Goal: Task Accomplishment & Management: Use online tool/utility

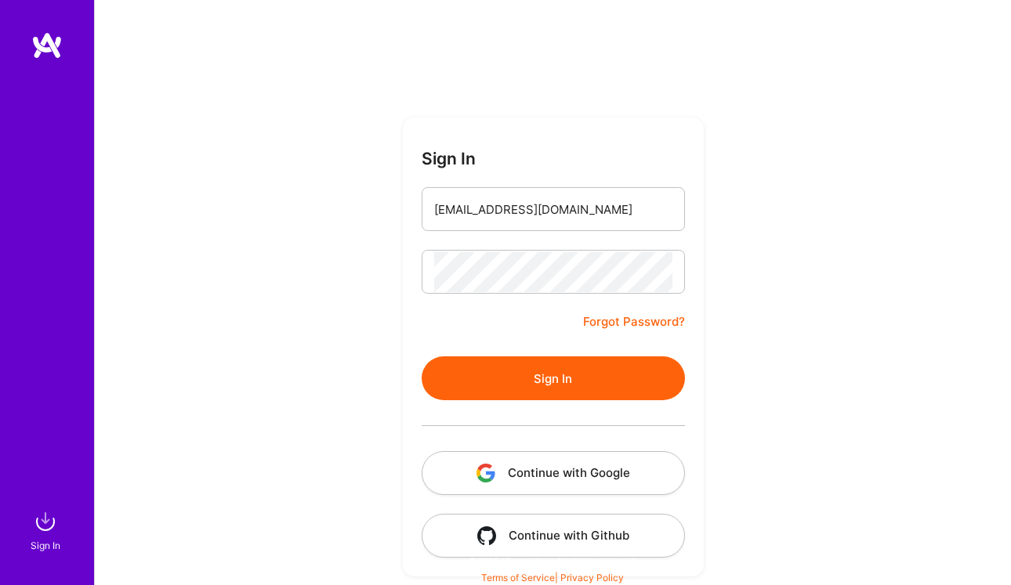
click at [548, 387] on button "Sign In" at bounding box center [552, 378] width 263 height 44
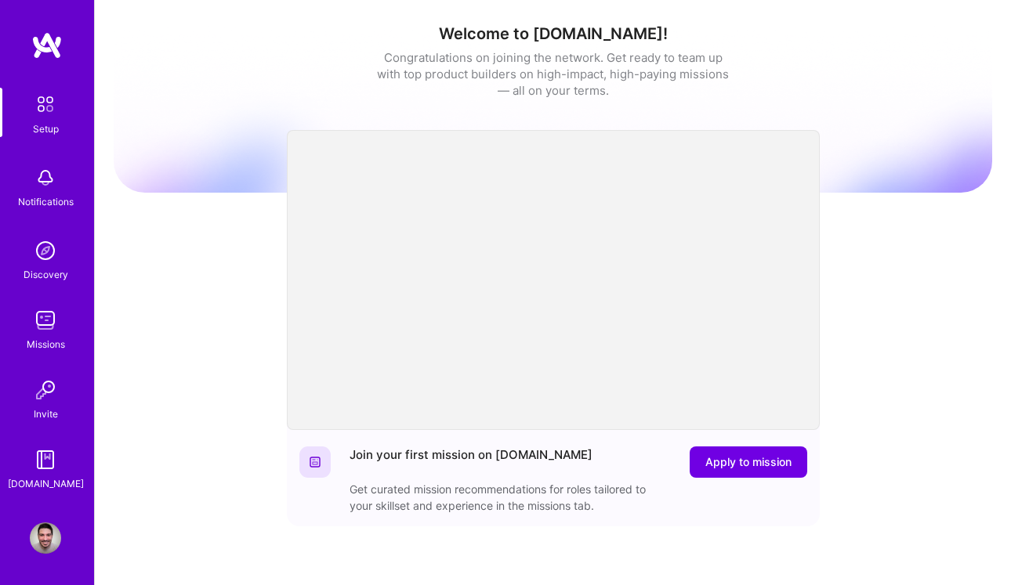
click at [42, 339] on div "Missions" at bounding box center [46, 344] width 38 height 16
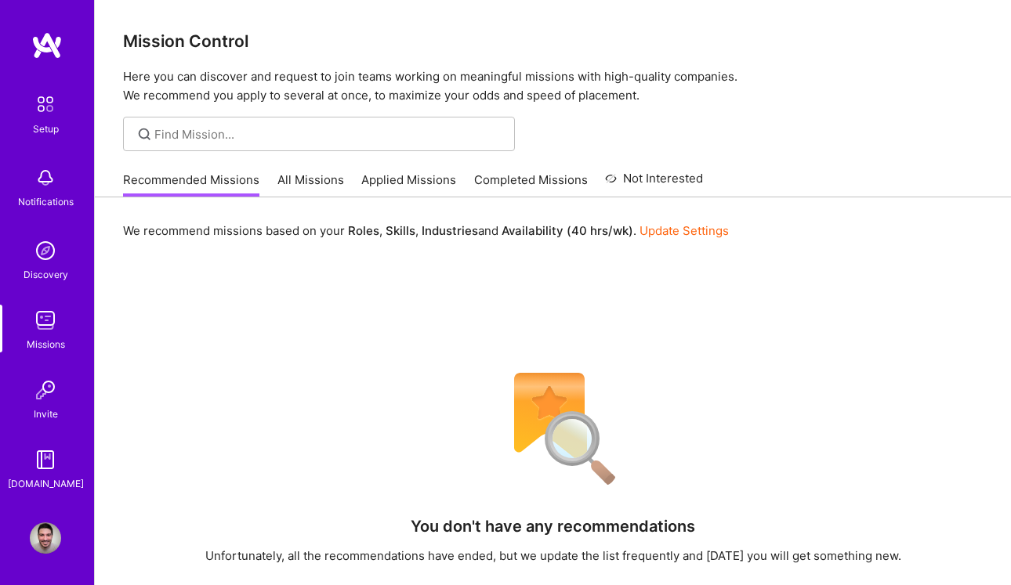
click at [298, 186] on link "All Missions" at bounding box center [310, 185] width 67 height 26
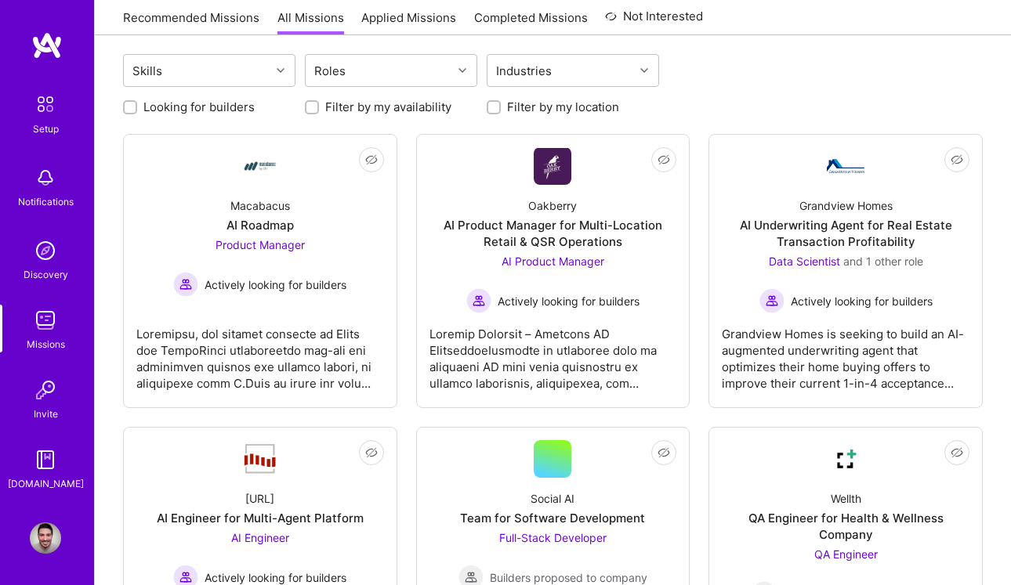
scroll to position [176, 0]
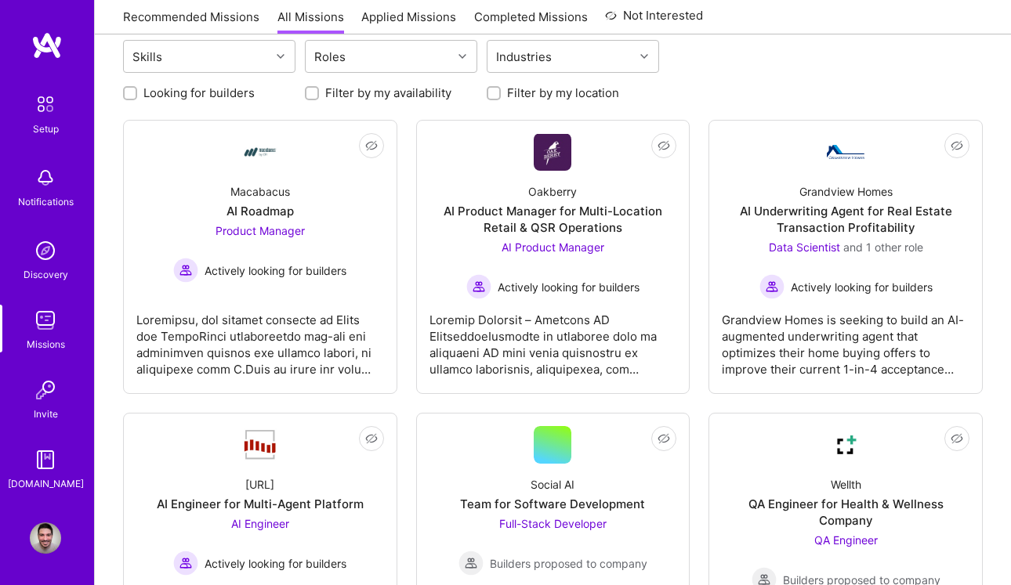
click at [432, 7] on div "Recommended Missions All Missions Applied Missions Completed Missions Not Inter…" at bounding box center [413, 17] width 580 height 34
click at [392, 19] on link "Applied Missions" at bounding box center [408, 22] width 95 height 26
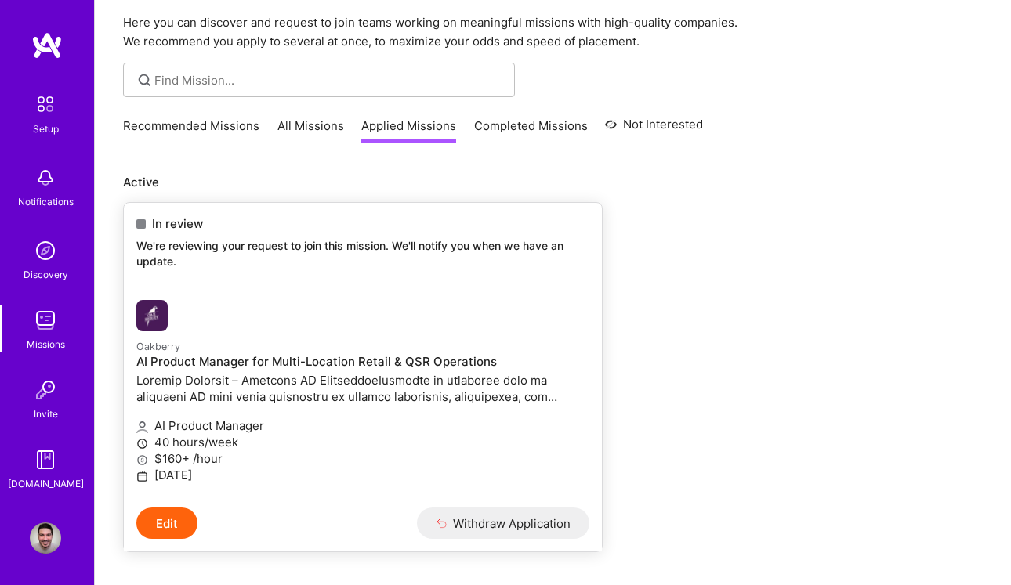
scroll to position [56, 0]
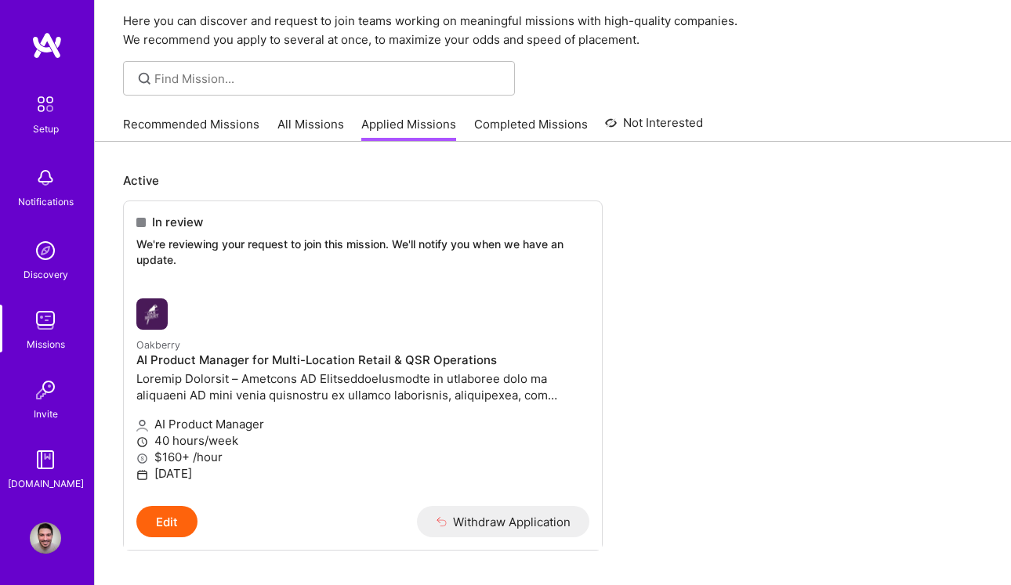
click at [313, 130] on link "All Missions" at bounding box center [310, 129] width 67 height 26
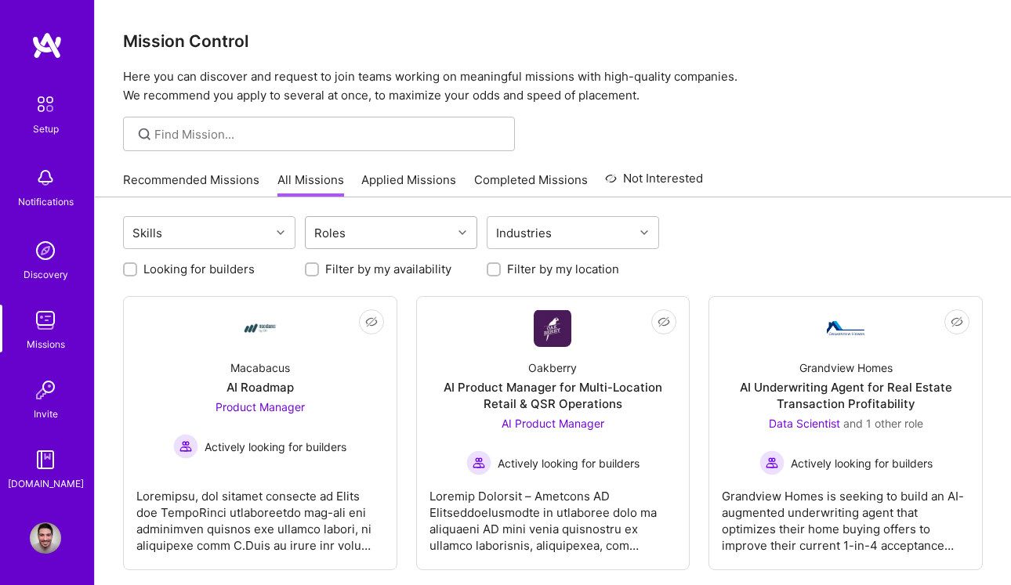
click at [379, 237] on div "Roles" at bounding box center [379, 232] width 146 height 31
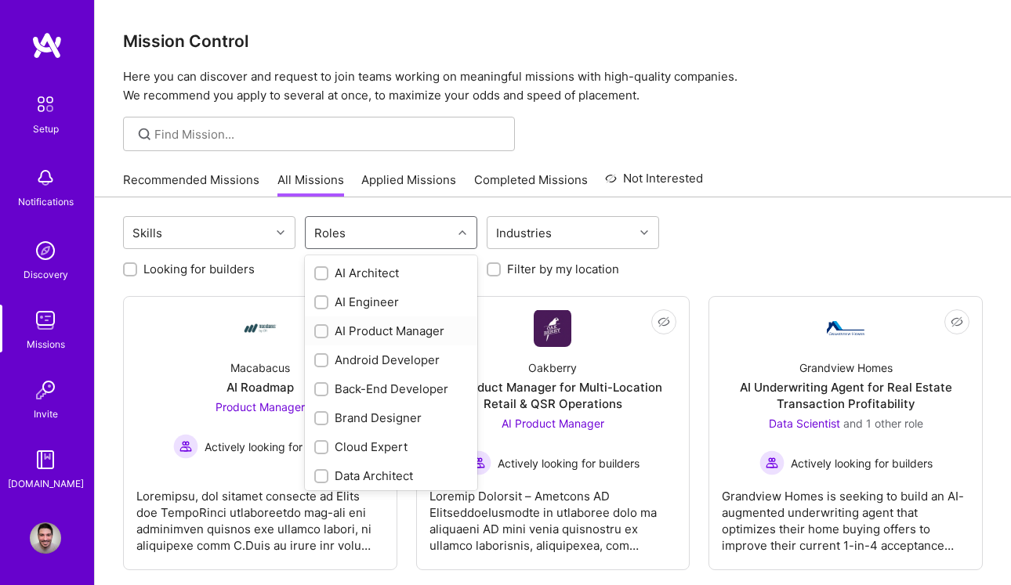
click at [327, 332] on div at bounding box center [321, 331] width 14 height 14
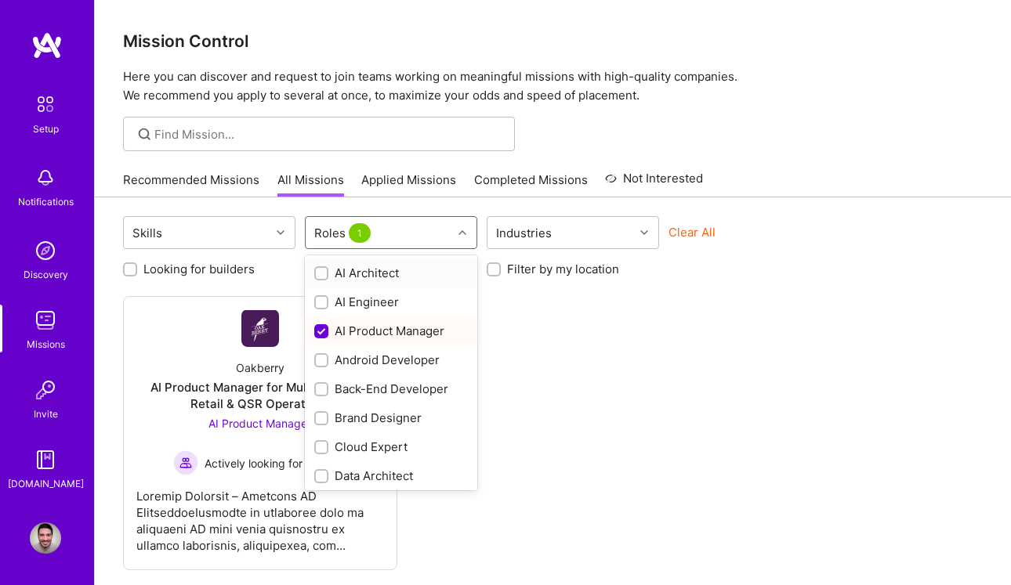
click at [472, 234] on div at bounding box center [464, 232] width 24 height 20
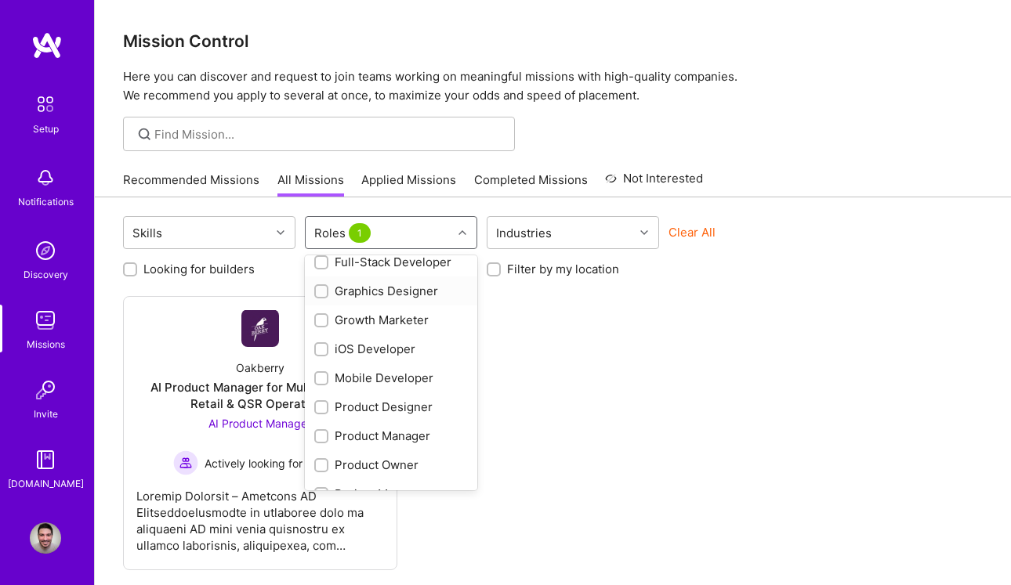
scroll to position [411, 0]
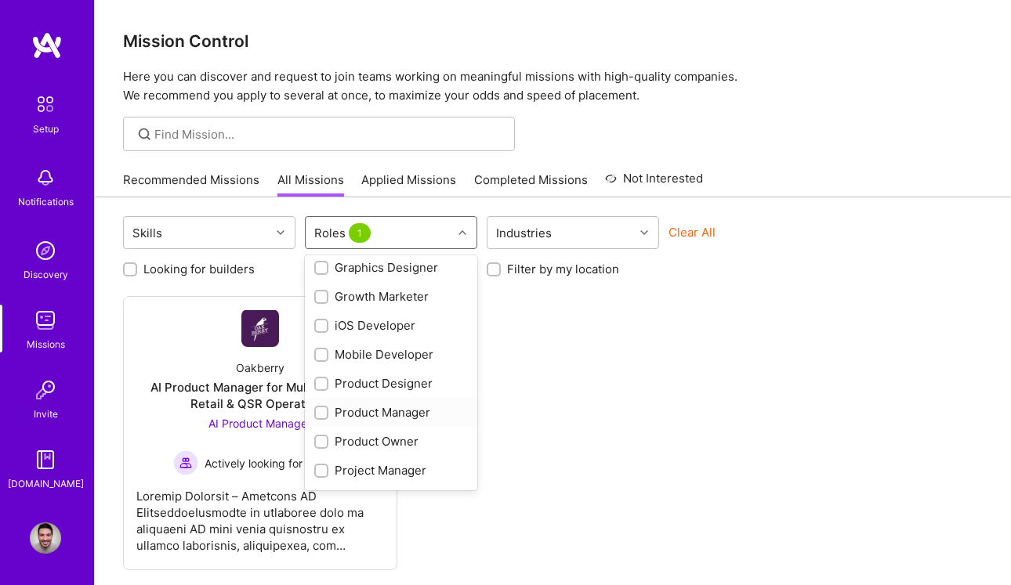
click at [325, 412] on input "checkbox" at bounding box center [322, 413] width 11 height 11
checkbox input "true"
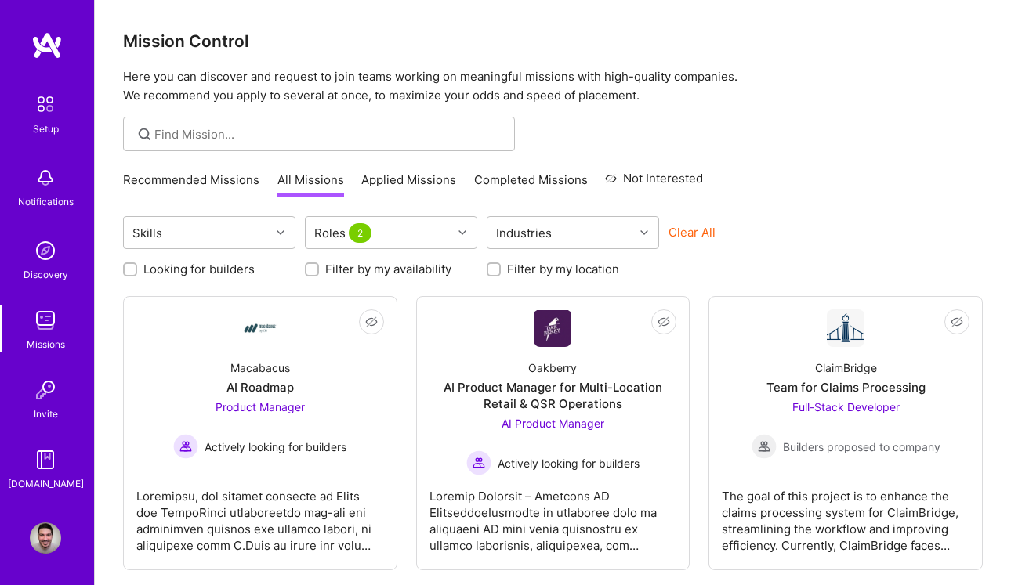
click at [822, 219] on div "Skills Roles 2 Industries Clear All" at bounding box center [552, 234] width 859 height 37
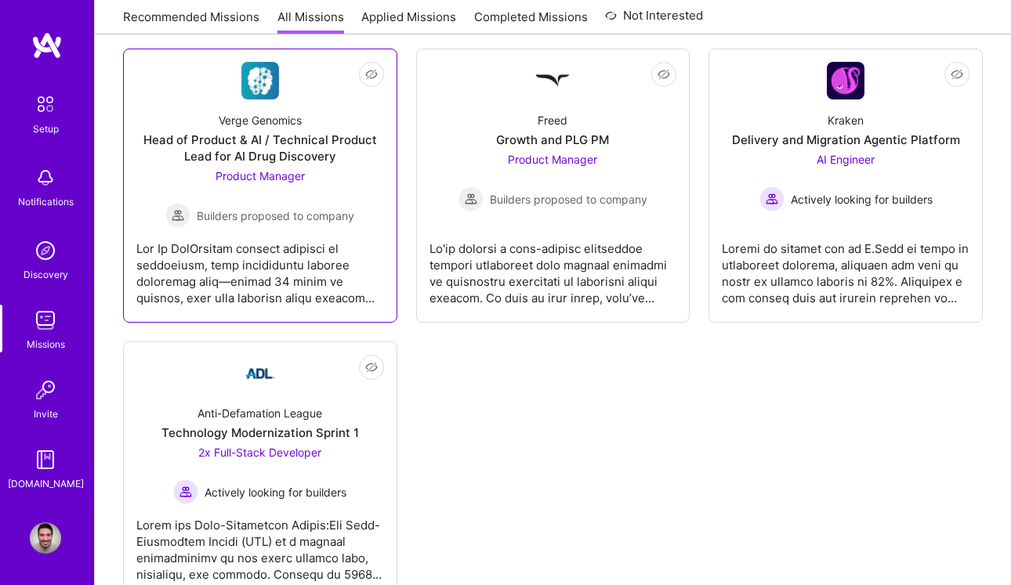
scroll to position [527, 0]
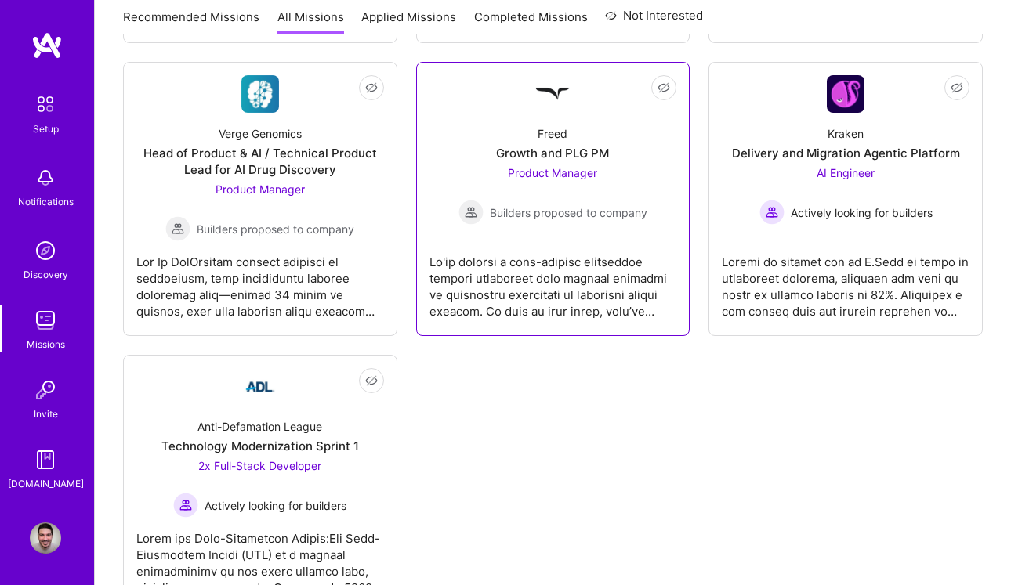
click at [574, 154] on div "Growth and PLG PM" at bounding box center [552, 153] width 113 height 16
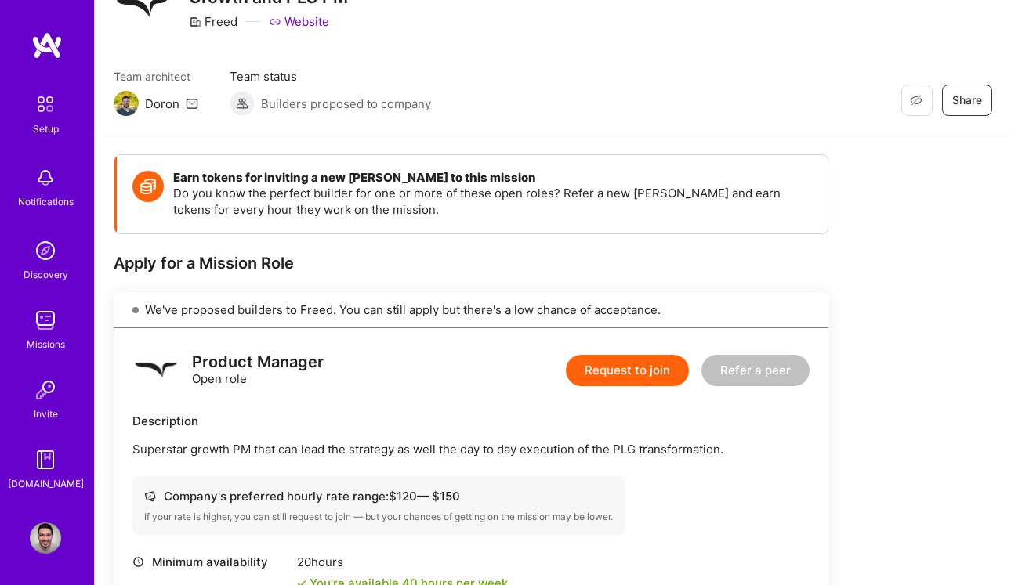
scroll to position [73, 0]
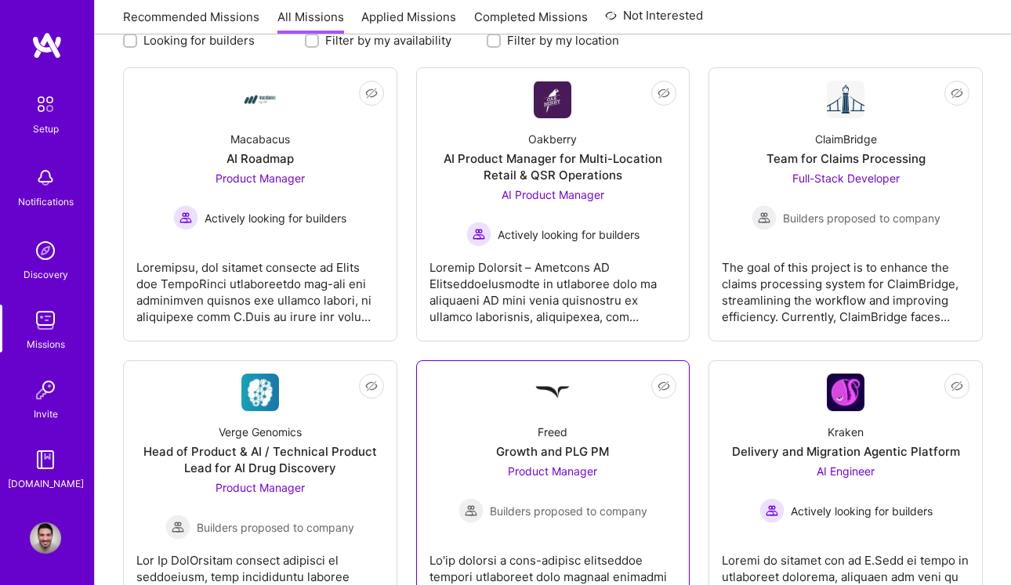
scroll to position [232, 0]
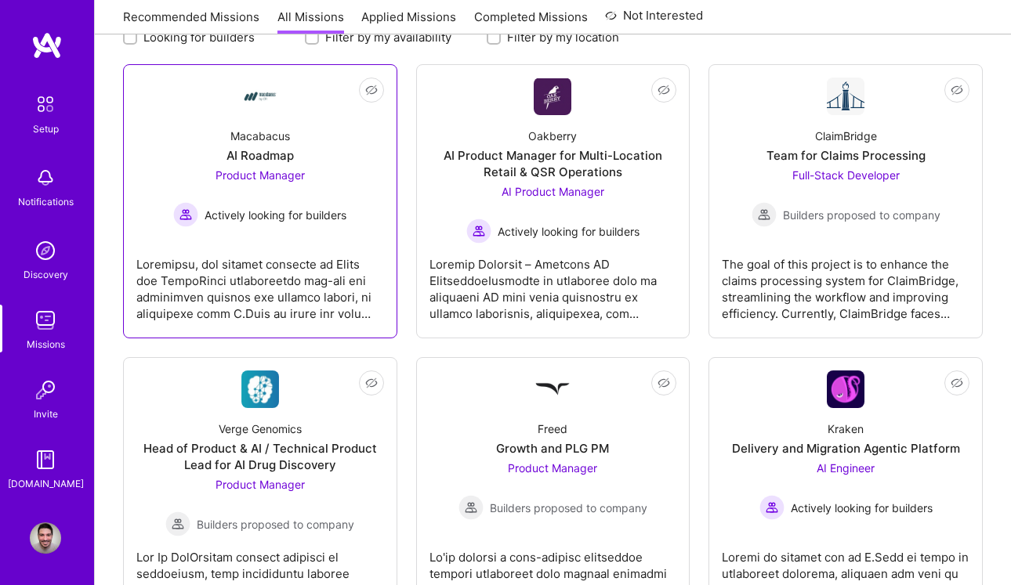
click at [255, 157] on div "AI Roadmap" at bounding box center [259, 155] width 67 height 16
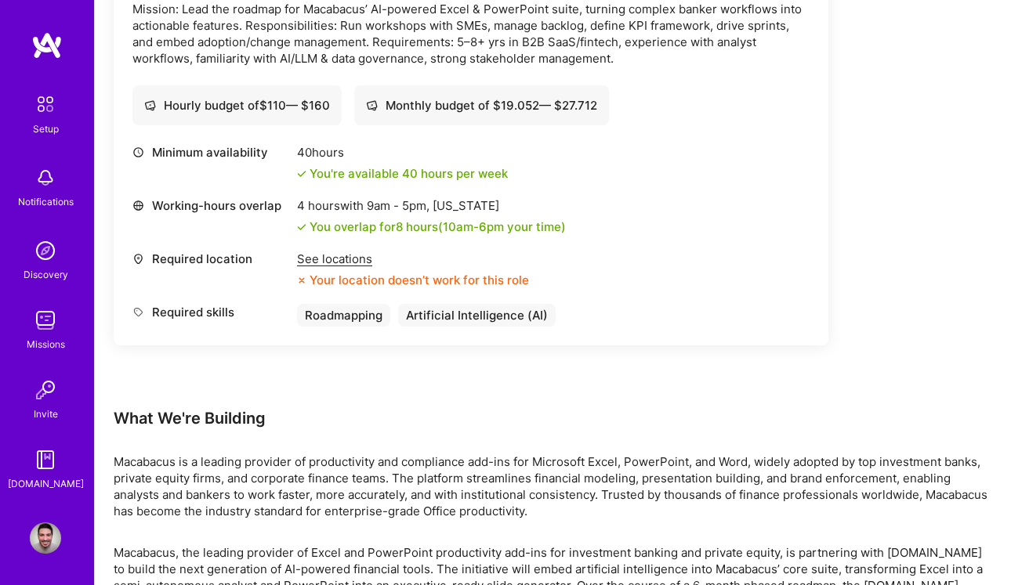
scroll to position [510, 0]
click at [340, 259] on div "See locations" at bounding box center [413, 258] width 232 height 16
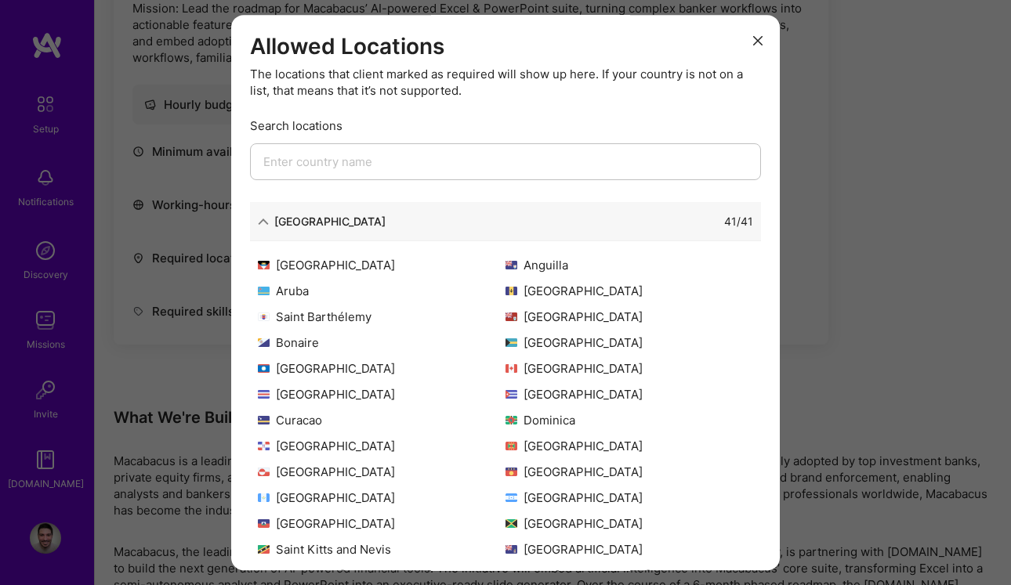
scroll to position [1, 0]
click at [755, 40] on icon "modal" at bounding box center [757, 39] width 9 height 9
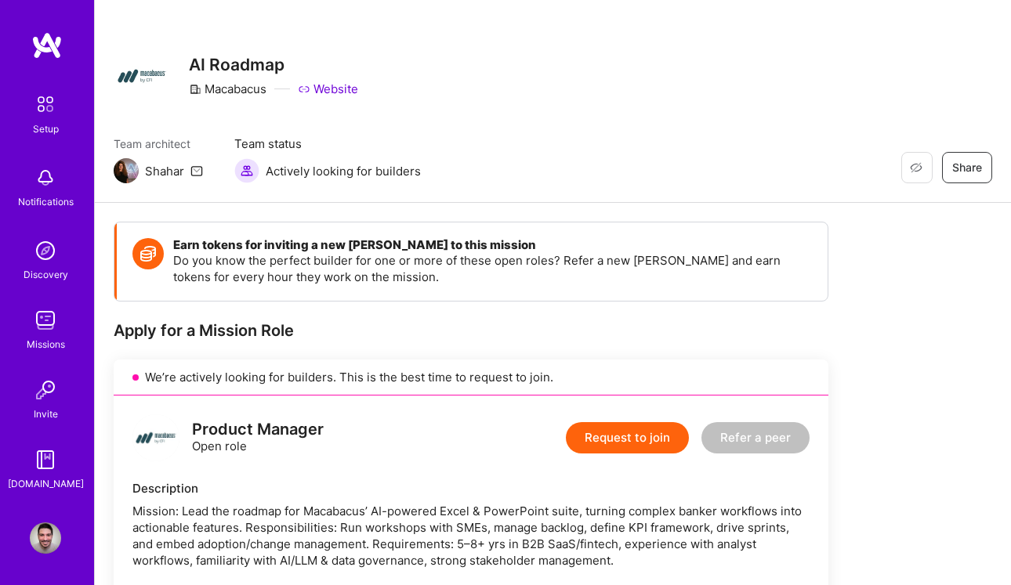
scroll to position [0, 0]
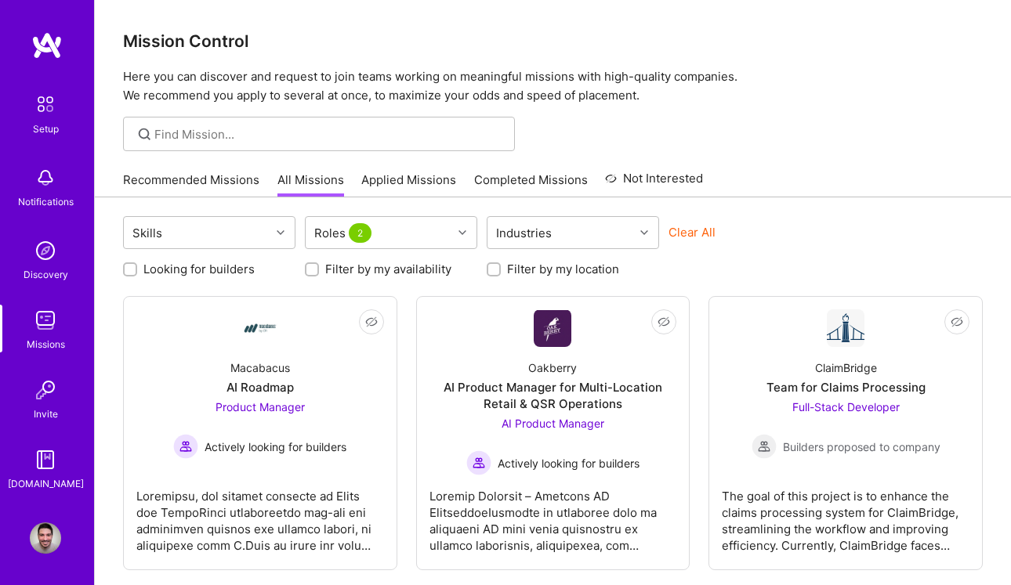
scroll to position [232, 0]
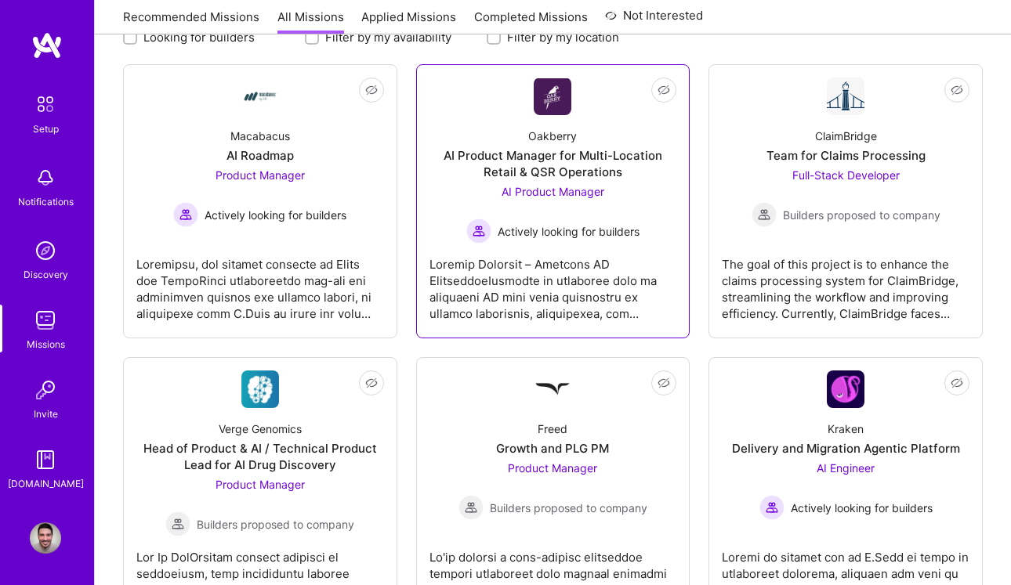
click at [522, 148] on div "AI Product Manager for Multi-Location Retail & QSR Operations" at bounding box center [553, 163] width 248 height 33
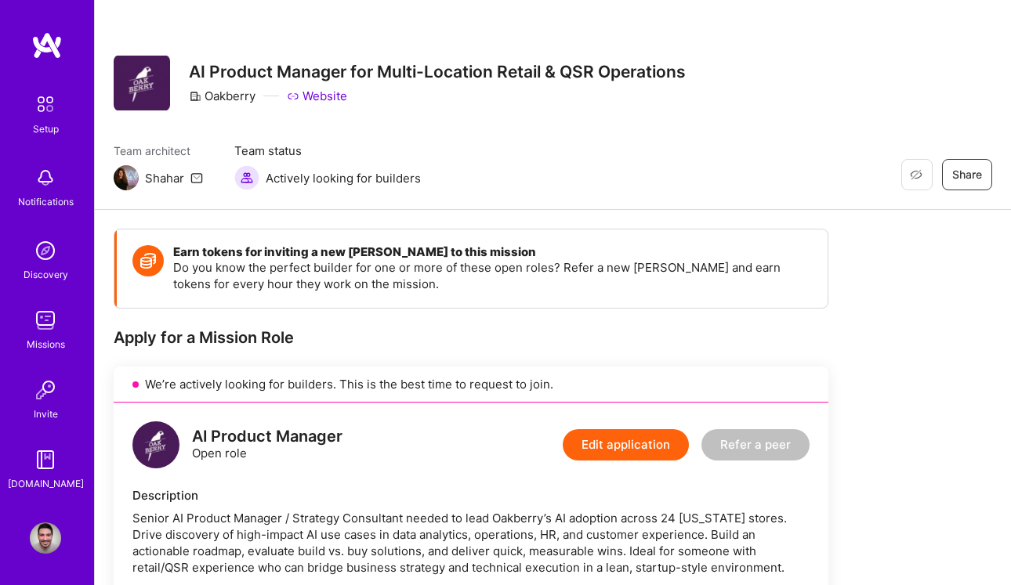
click at [197, 176] on icon at bounding box center [196, 178] width 13 height 13
click at [50, 42] on img at bounding box center [46, 45] width 31 height 28
